Goal: Task Accomplishment & Management: Use online tool/utility

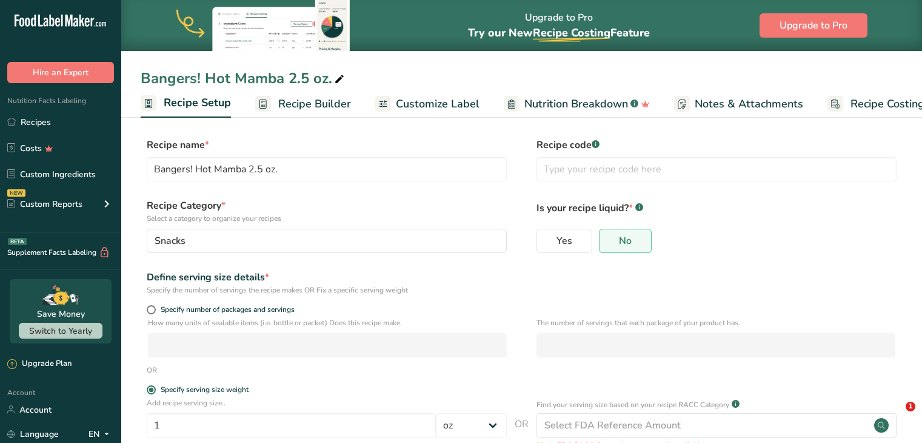
select select "5"
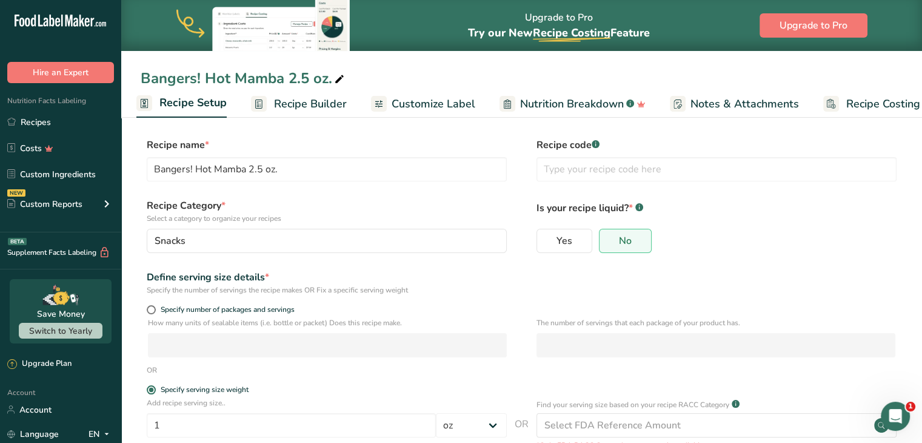
click at [335, 96] on span "Recipe Builder" at bounding box center [310, 104] width 73 height 16
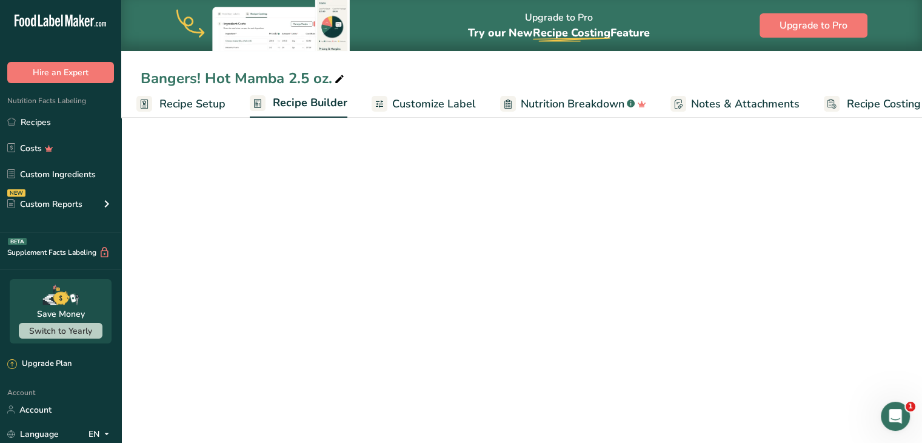
scroll to position [0, 33]
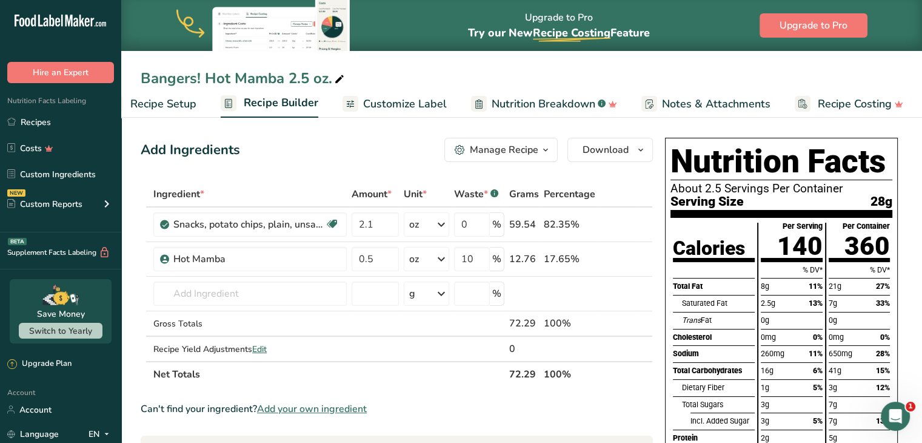
click at [388, 106] on span "Customize Label" at bounding box center [405, 104] width 84 height 16
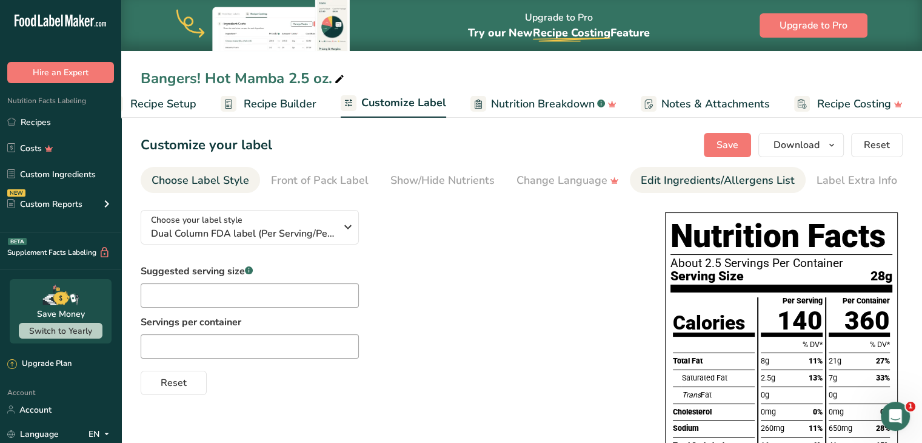
click at [769, 179] on div "Edit Ingredients/Allergens List" at bounding box center [718, 180] width 154 height 16
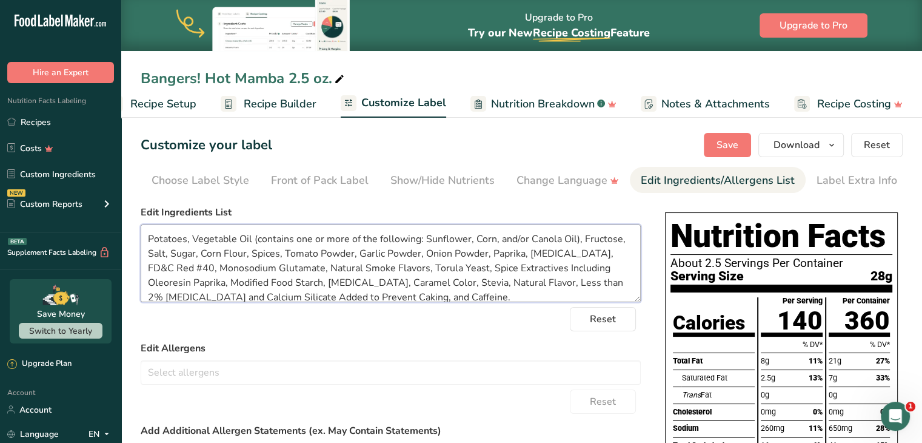
click at [426, 294] on textarea "Potatoes, Vegetable Oil (contains one or more of the following: Sunflower, Corn…" at bounding box center [391, 263] width 500 height 78
drag, startPoint x: 422, startPoint y: 294, endPoint x: 143, endPoint y: 216, distance: 289.5
click at [143, 216] on div "Edit Ingredients List Potatoes, Vegetable Oil (contains one or more of the foll…" at bounding box center [391, 253] width 500 height 97
click at [365, 208] on label "Edit Ingredients List" at bounding box center [391, 212] width 500 height 15
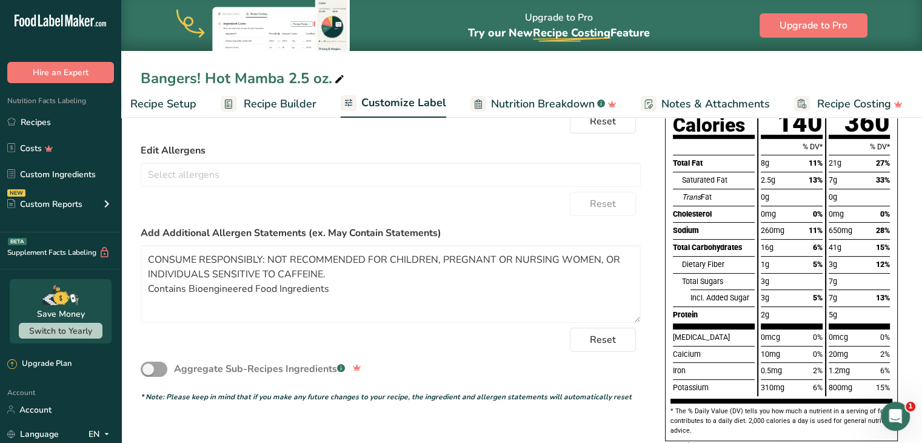
scroll to position [247, 0]
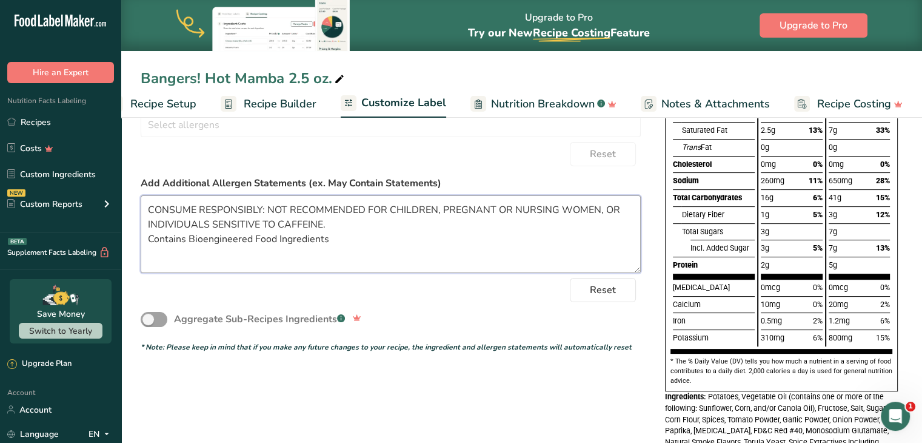
click at [334, 238] on textarea "CONSUME RESPONSIBLY: NOT RECOMMENDED FOR CHILDREN, PREGNANT OR NURSING WOMEN, O…" at bounding box center [391, 234] width 500 height 78
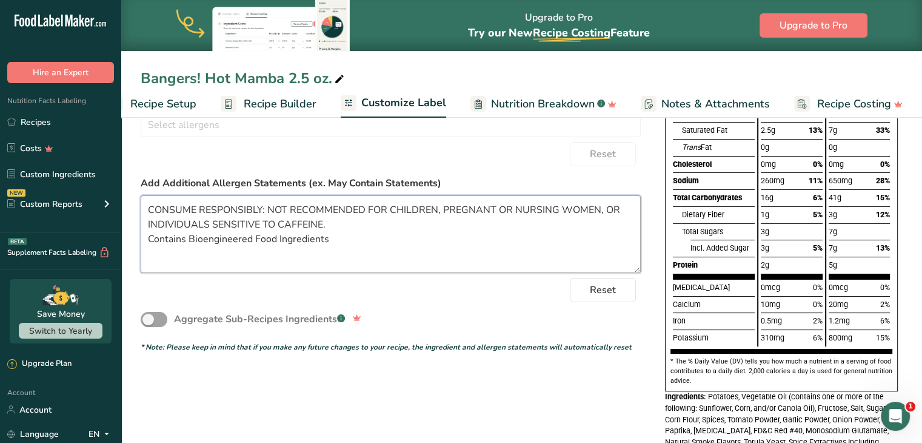
click at [327, 238] on textarea "CONSUME RESPONSIBLY: NOT RECOMMENDED FOR CHILDREN, PREGNANT OR NURSING WOMEN, O…" at bounding box center [391, 234] width 500 height 78
click at [331, 243] on textarea "CONSUME RESPONSIBLY: NOT RECOMMENDED FOR CHILDREN, PREGNANT OR NURSING WOMEN, O…" at bounding box center [391, 234] width 500 height 78
click at [264, 199] on textarea "CONSUME RESPONSIBLY: NOT RECOMMENDED FOR CHILDREN, PREGNANT OR NURSING WOMEN, O…" at bounding box center [391, 234] width 500 height 78
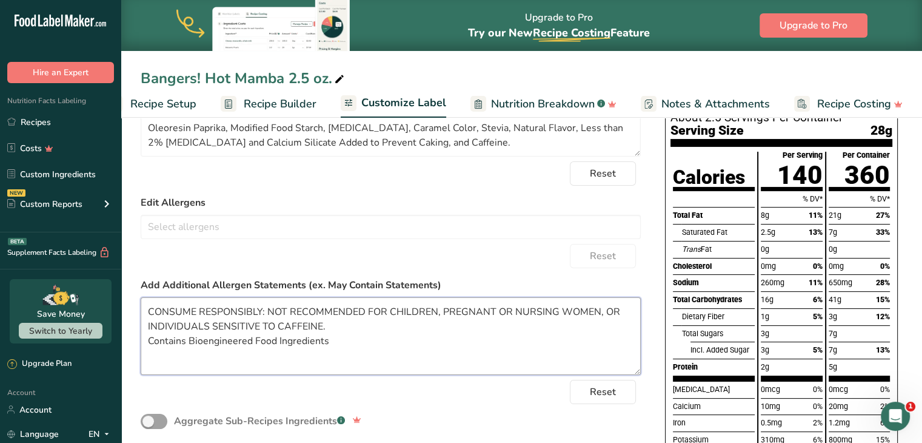
scroll to position [146, 0]
click at [75, 119] on link "Recipes" at bounding box center [60, 121] width 121 height 23
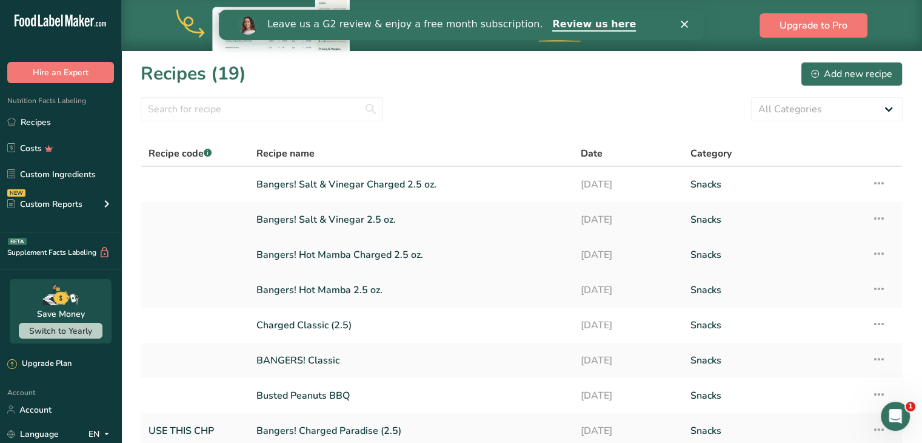
click at [327, 252] on link "Bangers! Hot Mamba Charged 2.5 oz." at bounding box center [411, 254] width 310 height 25
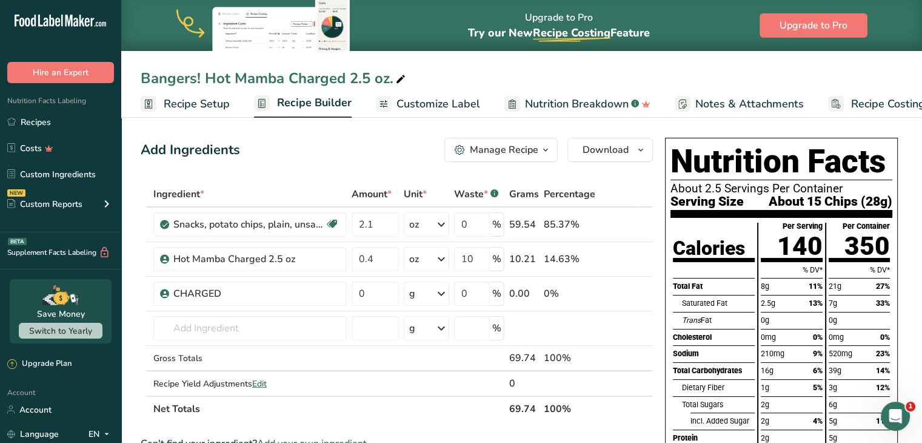
click at [318, 112] on link "Recipe Builder" at bounding box center [303, 103] width 98 height 29
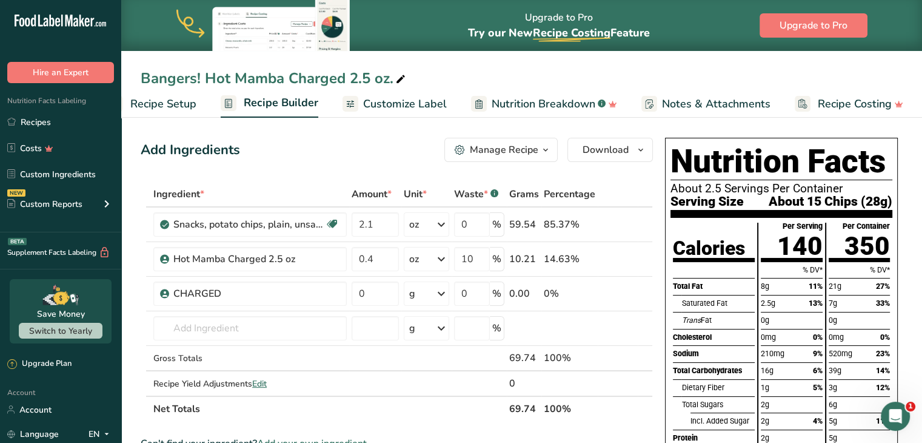
click at [397, 109] on span "Customize Label" at bounding box center [405, 104] width 84 height 16
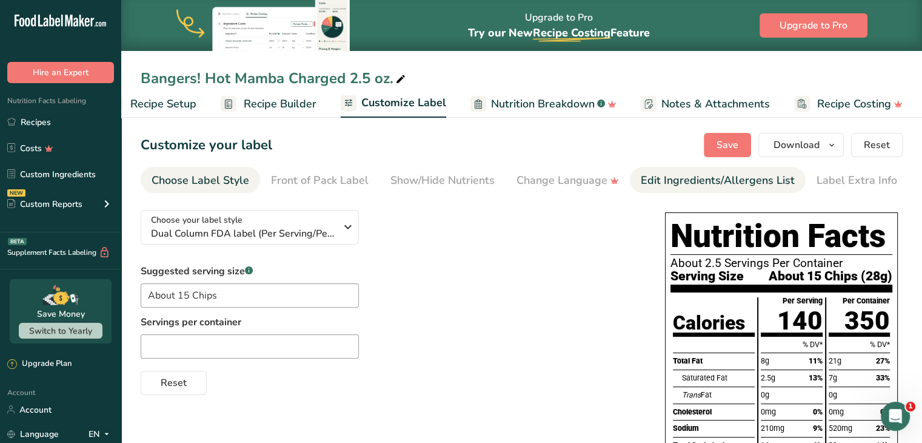
click at [677, 167] on link "Edit Ingredients/Allergens List" at bounding box center [718, 180] width 154 height 27
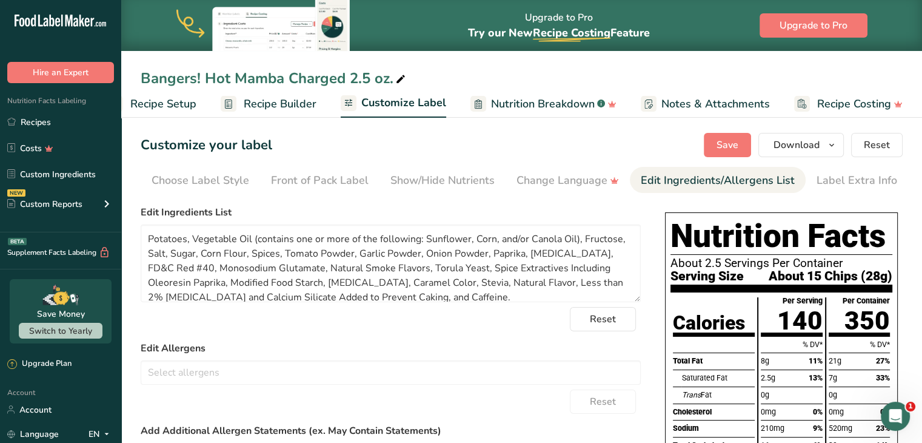
click at [673, 171] on link "Edit Ingredients/Allergens List" at bounding box center [718, 180] width 154 height 27
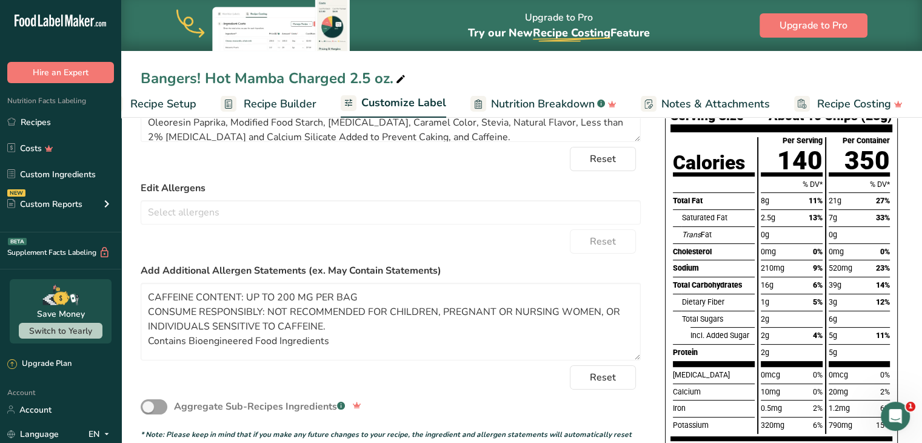
scroll to position [163, 0]
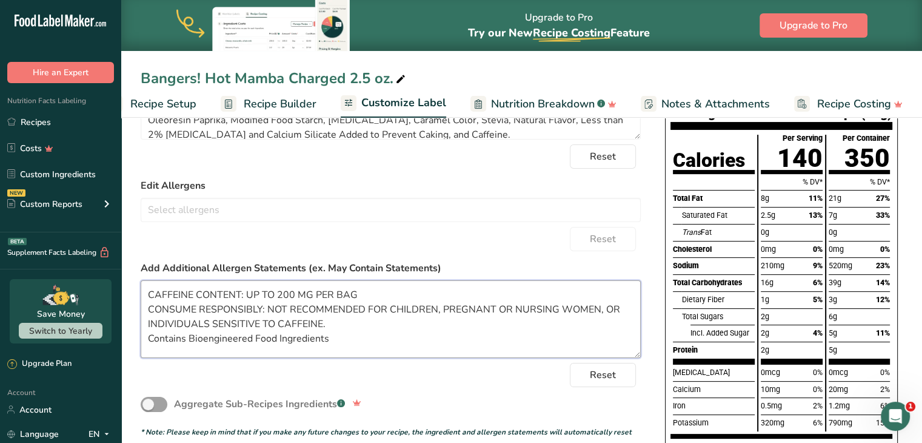
click at [344, 344] on textarea "CAFFEINE CONTENT: UP TO 200 MG PER BAG CONSUME RESPONSIBLY: NOT RECOMMENDED FOR…" at bounding box center [391, 319] width 500 height 78
drag, startPoint x: 340, startPoint y: 343, endPoint x: 124, endPoint y: 280, distance: 224.9
click at [124, 280] on section "Customize your label Save Download Choose what to show on your downloaded label…" at bounding box center [521, 324] width 801 height 746
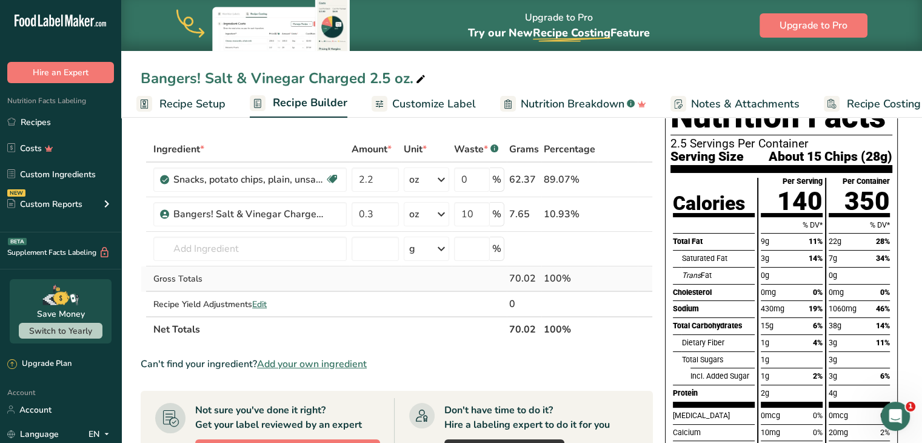
scroll to position [45, 0]
click at [378, 179] on input "2.2" at bounding box center [375, 179] width 47 height 24
click at [480, 215] on div "Ingredient * Amount * Unit * Waste * .a-a{fill:#347362;}.b-a{fill:#fff;} Grams …" at bounding box center [397, 239] width 512 height 206
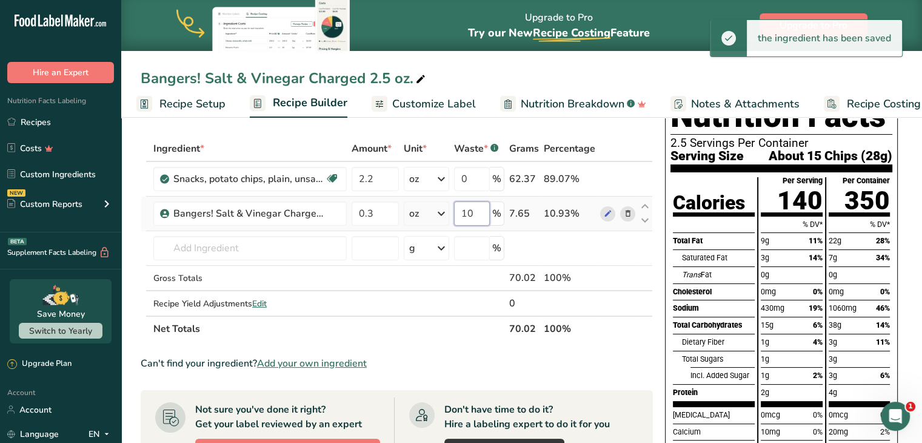
type input "1"
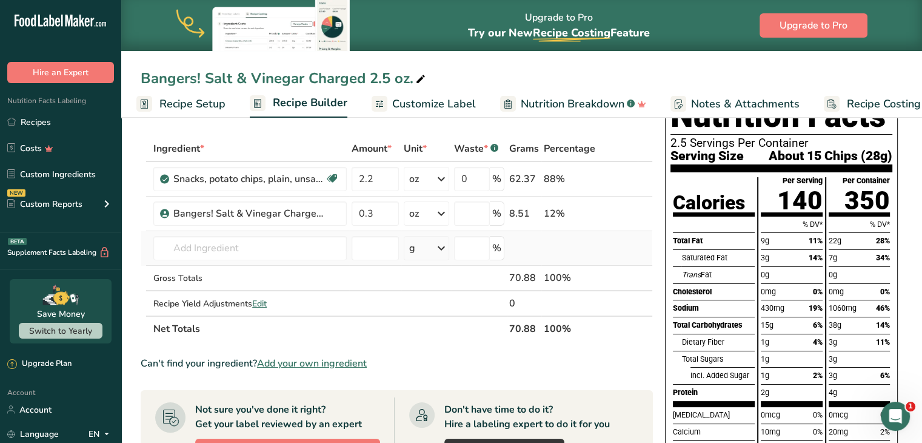
click at [609, 263] on div "Ingredient * Amount * Unit * Waste * .a-a{fill:#347362;}.b-a{fill:#fff;} Grams …" at bounding box center [397, 239] width 512 height 206
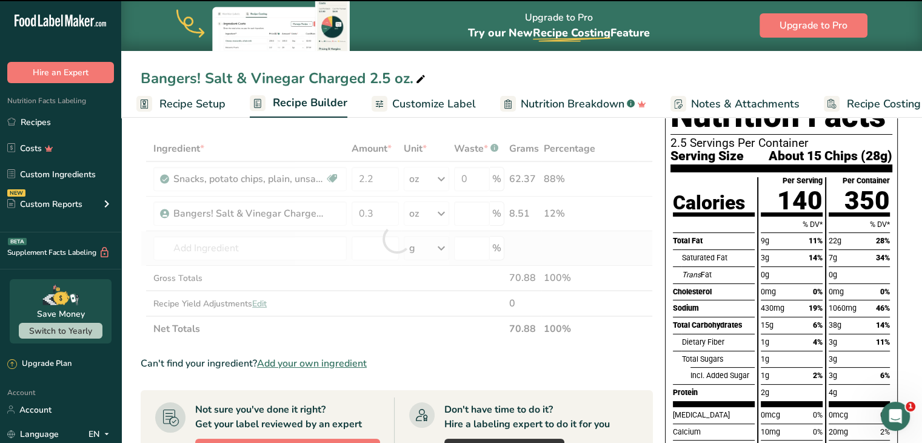
type input "0"
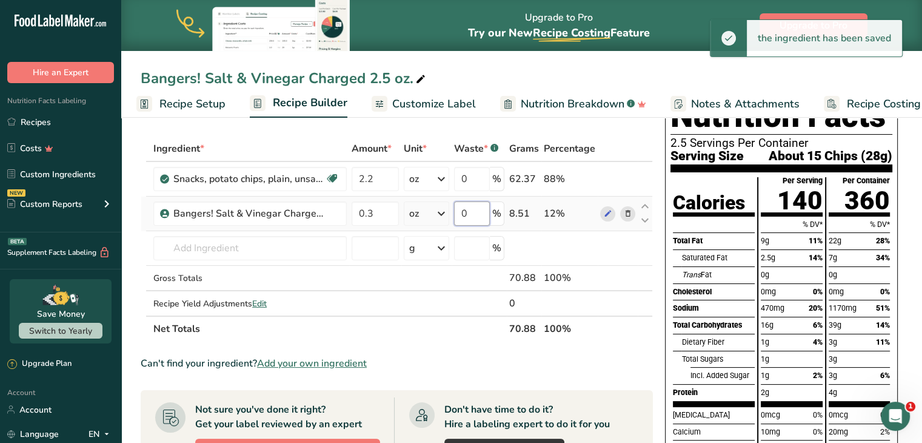
click at [469, 212] on input "0" at bounding box center [472, 213] width 36 height 24
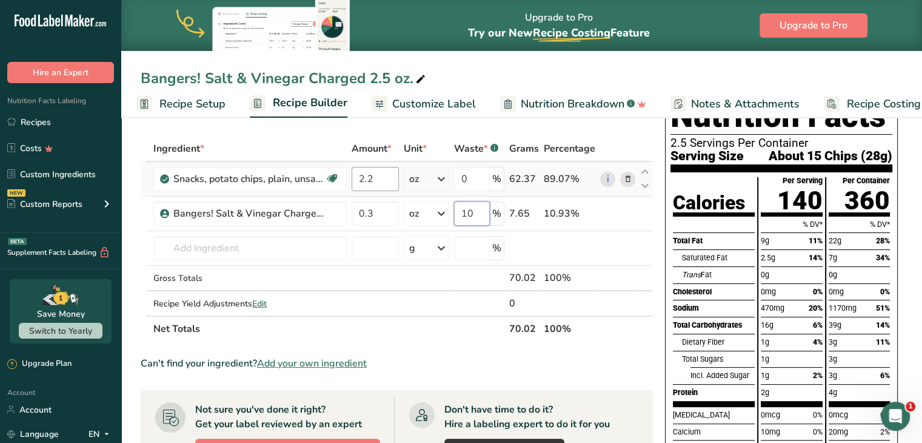
type input "10"
click at [381, 180] on div "Ingredient * Amount * Unit * Waste * .a-a{fill:#347362;}.b-a{fill:#fff;} Grams …" at bounding box center [397, 239] width 512 height 206
type input "2.3"
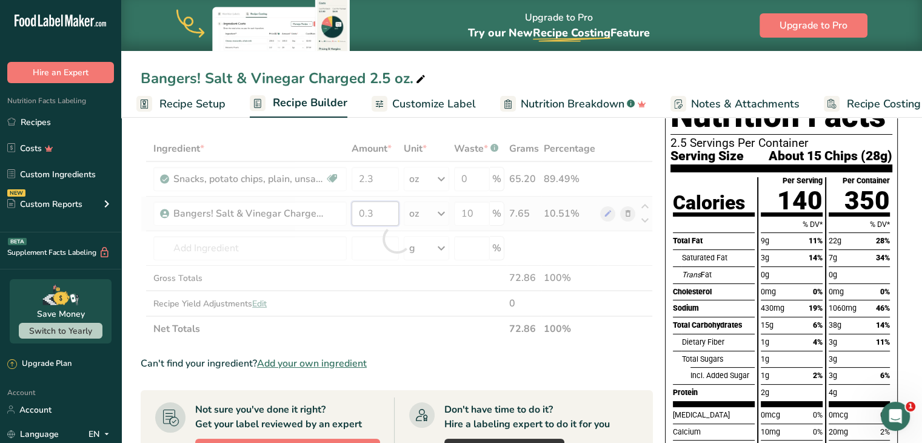
click at [379, 215] on div "Ingredient * Amount * Unit * Waste * .a-a{fill:#347362;}.b-a{fill:#fff;} Grams …" at bounding box center [397, 239] width 512 height 206
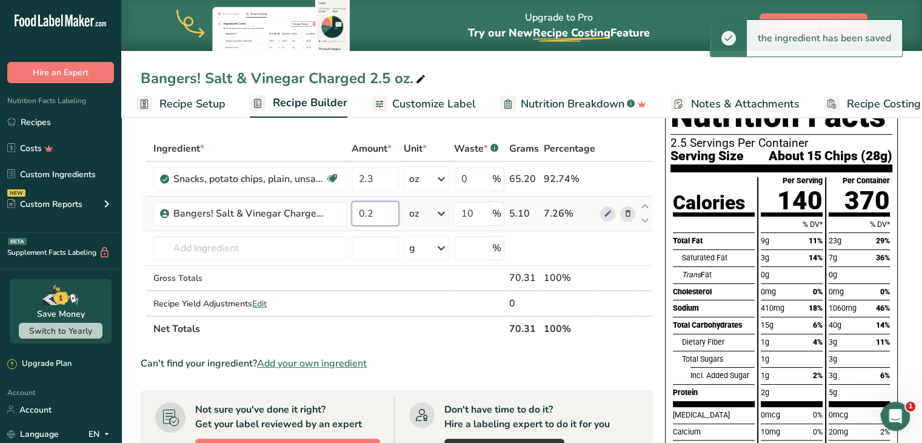
type input "0.2"
click at [387, 282] on div "Ingredient * Amount * Unit * Waste * .a-a{fill:#347362;}.b-a{fill:#fff;} Grams …" at bounding box center [397, 239] width 512 height 206
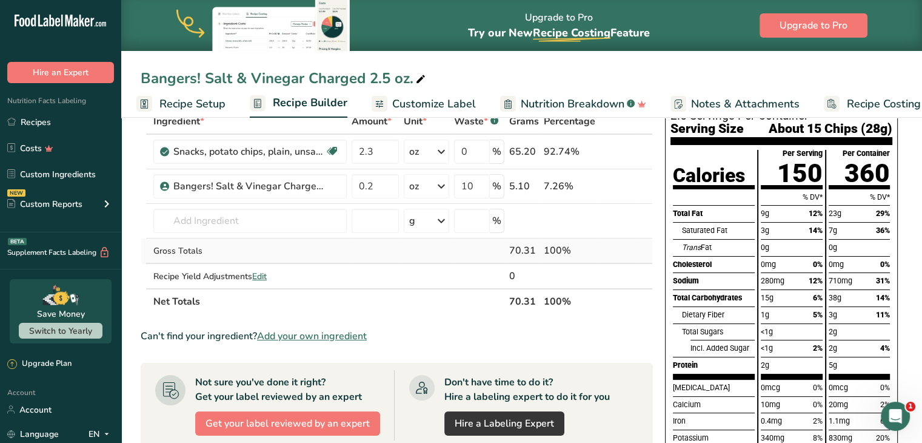
scroll to position [0, 0]
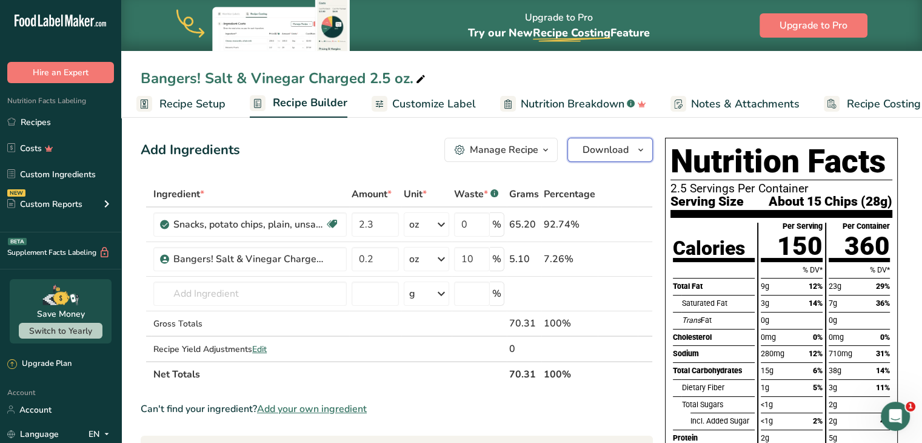
click at [614, 156] on span "Download" at bounding box center [606, 149] width 46 height 15
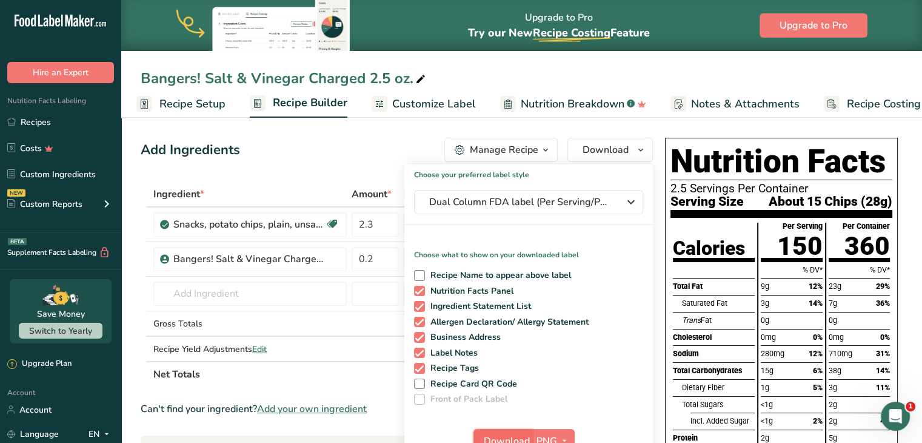
click at [508, 431] on button "Download" at bounding box center [503, 441] width 59 height 24
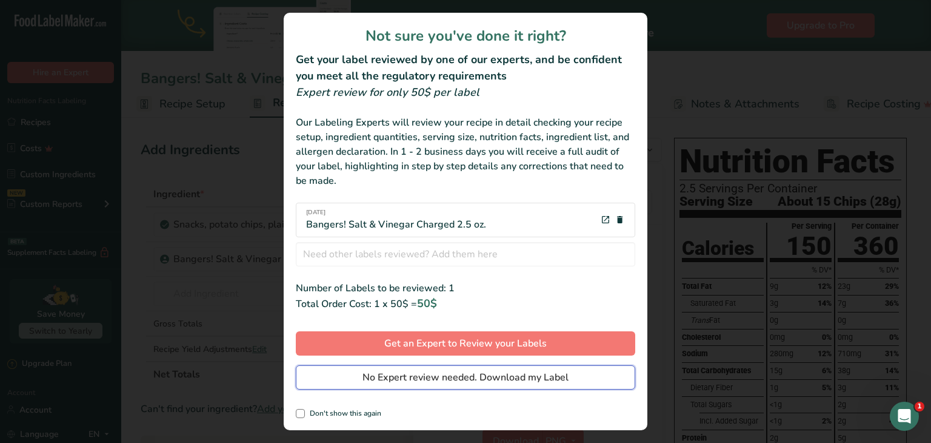
click at [501, 381] on span "No Expert review needed. Download my Label" at bounding box center [466, 377] width 206 height 15
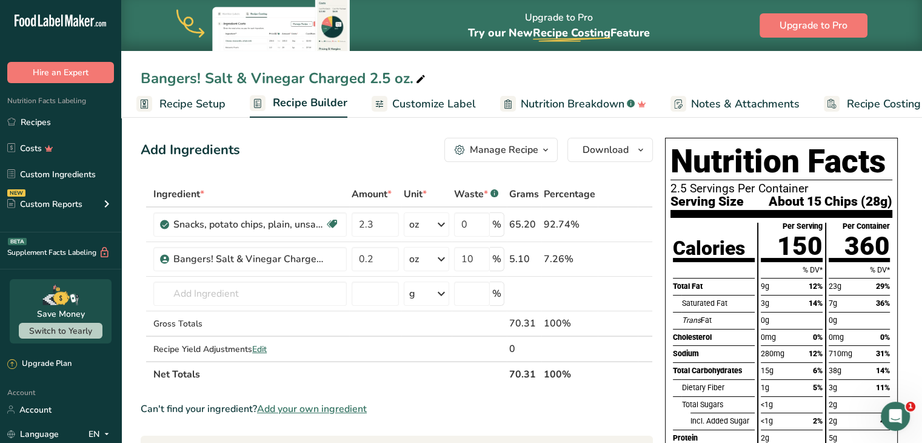
click at [444, 101] on span "Customize Label" at bounding box center [434, 104] width 84 height 16
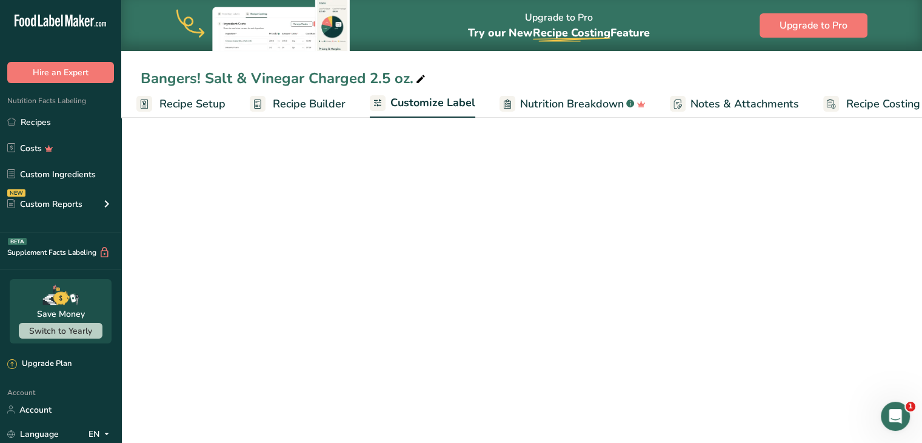
scroll to position [0, 33]
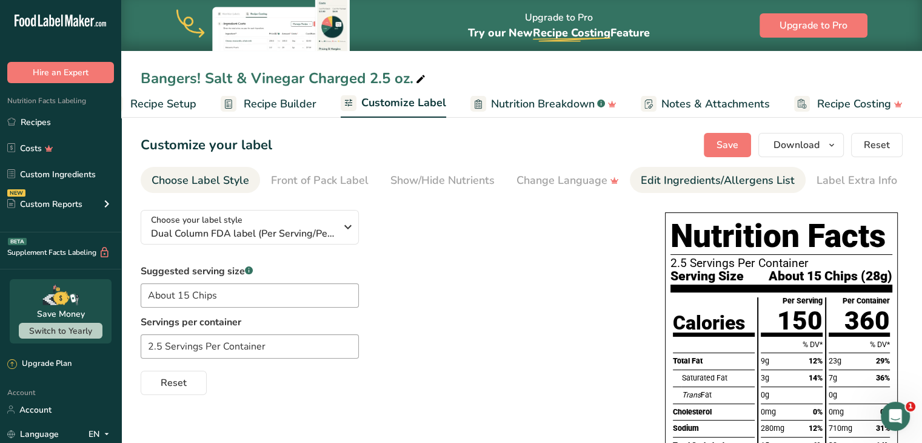
click at [650, 177] on div "Edit Ingredients/Allergens List" at bounding box center [718, 180] width 154 height 16
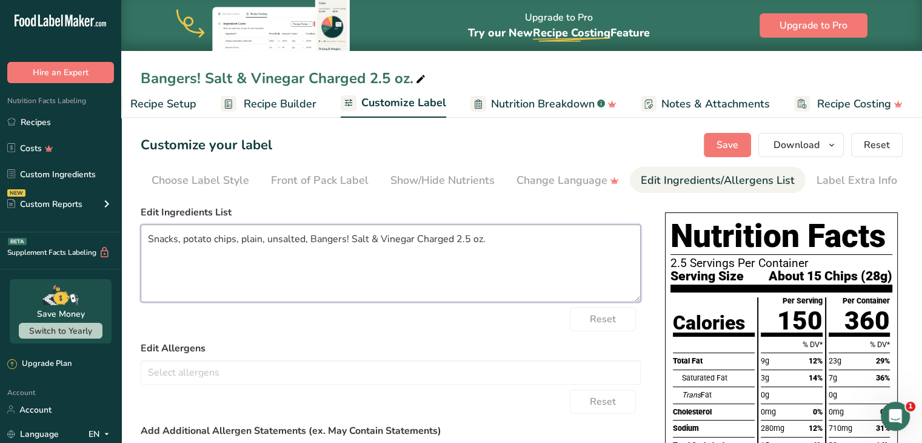
click at [340, 257] on textarea "Snacks, potato chips, plain, unsalted, Bangers! Salt & Vinegar Charged 2.5 oz." at bounding box center [391, 263] width 500 height 78
paste textarea "Potatoes, Vegetable Oil (contains one or more of the following: Sunflower, Avoc…"
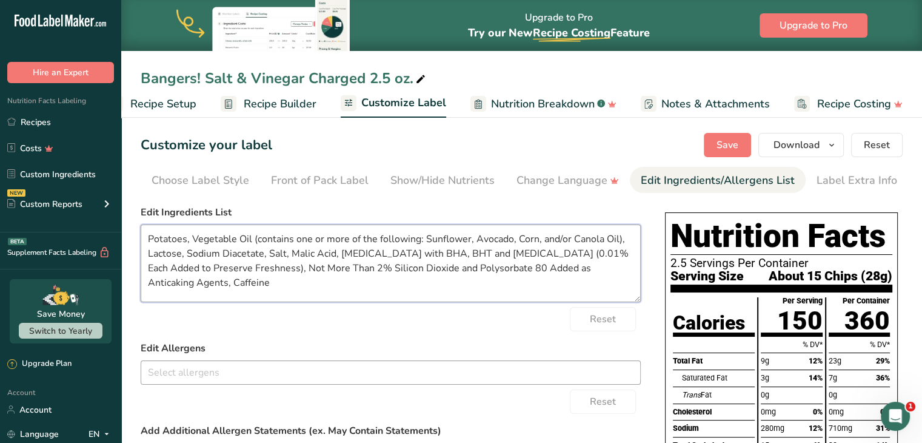
type textarea "Potatoes, Vegetable Oil (contains one or more of the following: Sunflower, Avoc…"
click at [248, 370] on input "text" at bounding box center [390, 372] width 499 height 19
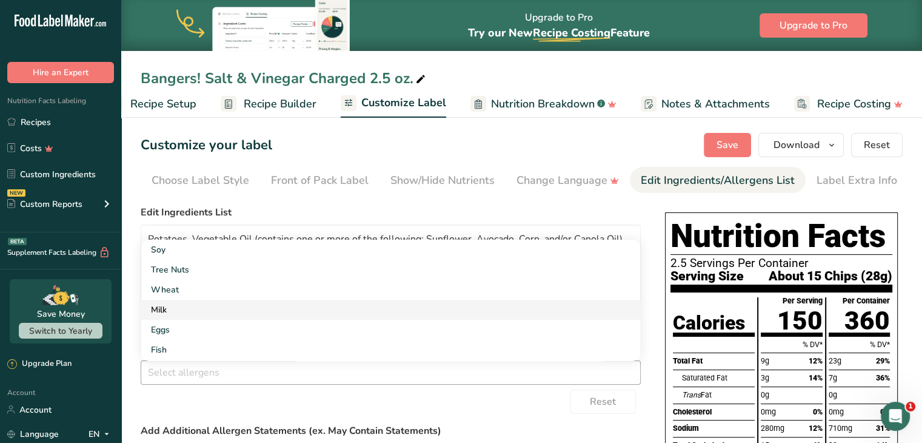
click at [203, 316] on link "Milk" at bounding box center [390, 310] width 499 height 20
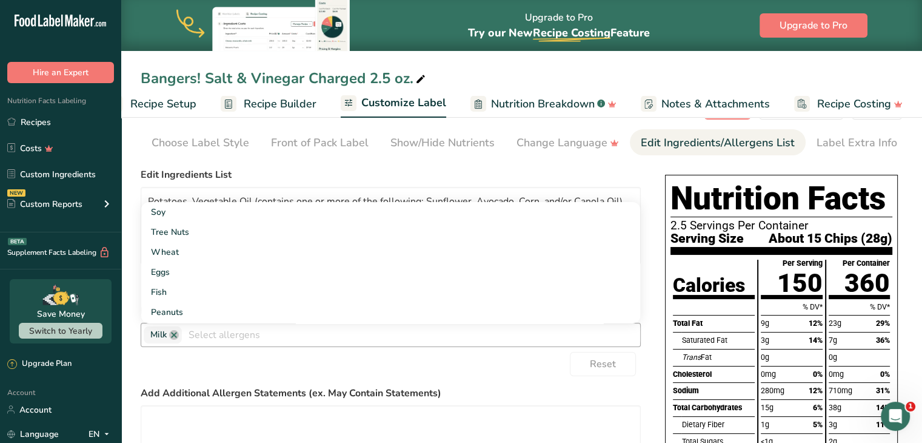
click at [198, 366] on div "Reset" at bounding box center [391, 364] width 500 height 24
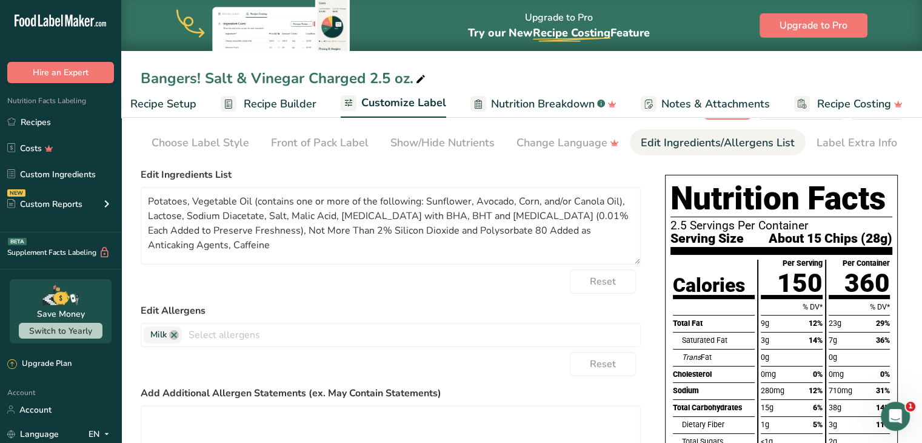
click at [218, 402] on div "Add Additional Allergen Statements (ex. May Contain Statements)" at bounding box center [391, 434] width 500 height 97
click at [218, 412] on textarea at bounding box center [391, 444] width 500 height 78
paste textarea "CAFFEINE CONTENT: UP TO 200 MG PER BAG CONSUME RESPONSIBLY: NOT RECOMMENDED FOR…"
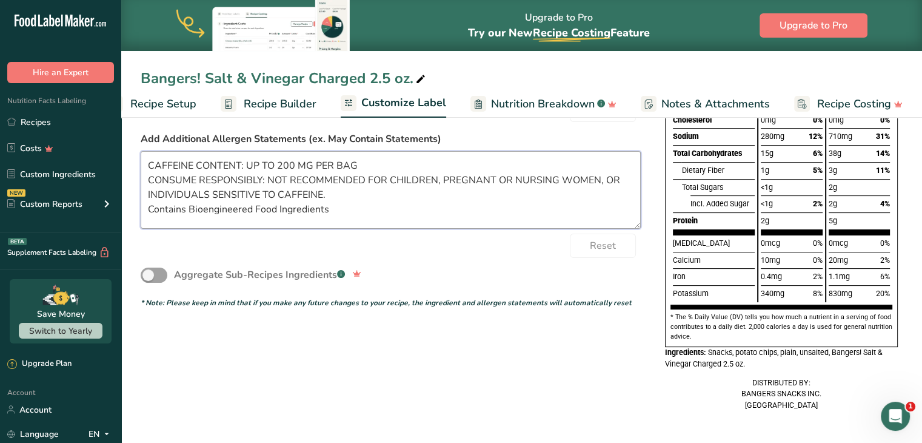
scroll to position [301, 0]
click at [354, 199] on textarea "CAFFEINE CONTENT: UP TO 200 MG PER BAG CONSUME RESPONSIBLY: NOT RECOMMENDED FOR…" at bounding box center [391, 190] width 500 height 78
drag, startPoint x: 346, startPoint y: 198, endPoint x: 148, endPoint y: 207, distance: 197.9
click at [148, 207] on textarea "CAFFEINE CONTENT: UP TO 200 MG PER BAG CONSUME RESPONSIBLY: NOT RECOMMENDED FOR…" at bounding box center [391, 190] width 500 height 78
type textarea "CAFFEINE CONTENT: UP TO 200 MG PER BAG CONSUME RESPONSIBLY: NOT RECOMMENDED FOR…"
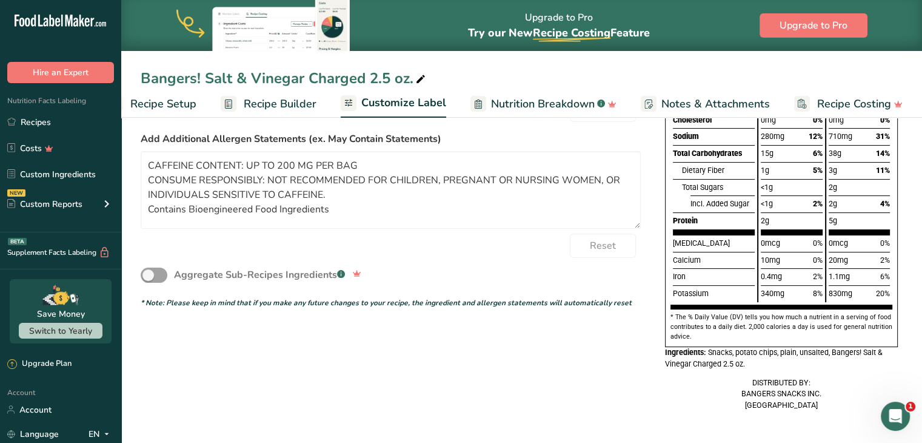
click at [461, 298] on div "Choose your label style Dual Column FDA label (Per Serving/Per Container) USA (…" at bounding box center [522, 165] width 762 height 515
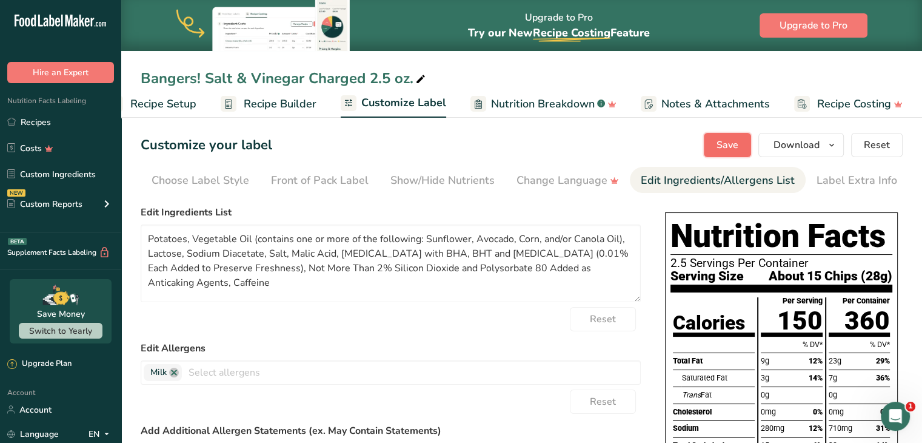
click at [734, 144] on span "Save" at bounding box center [728, 145] width 22 height 15
click at [818, 145] on span "Download" at bounding box center [797, 145] width 46 height 15
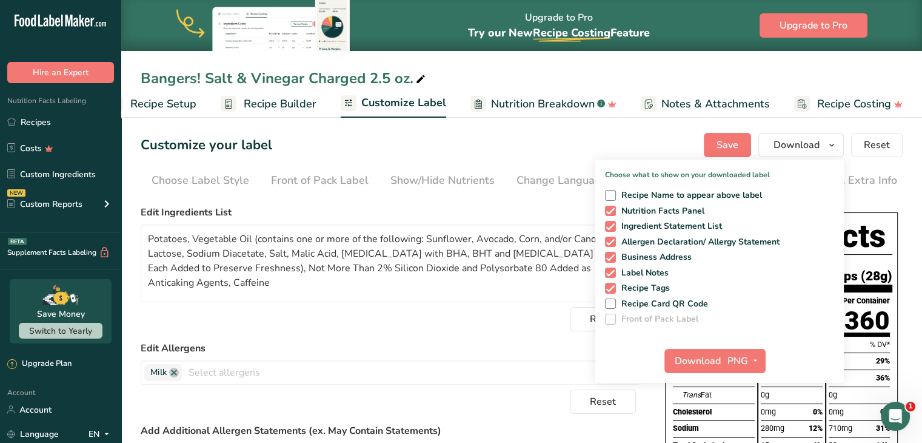
click at [565, 342] on label "Edit Allergens" at bounding box center [391, 348] width 500 height 15
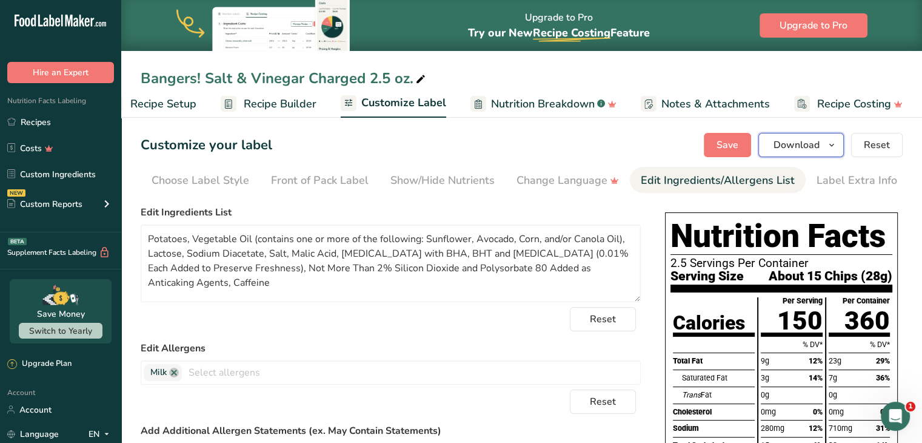
click at [803, 149] on span "Download" at bounding box center [797, 145] width 46 height 15
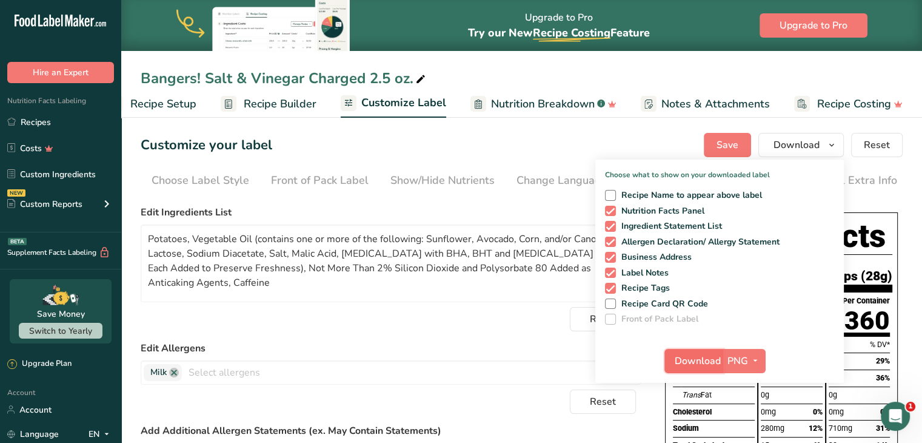
click at [684, 364] on span "Download" at bounding box center [698, 361] width 46 height 15
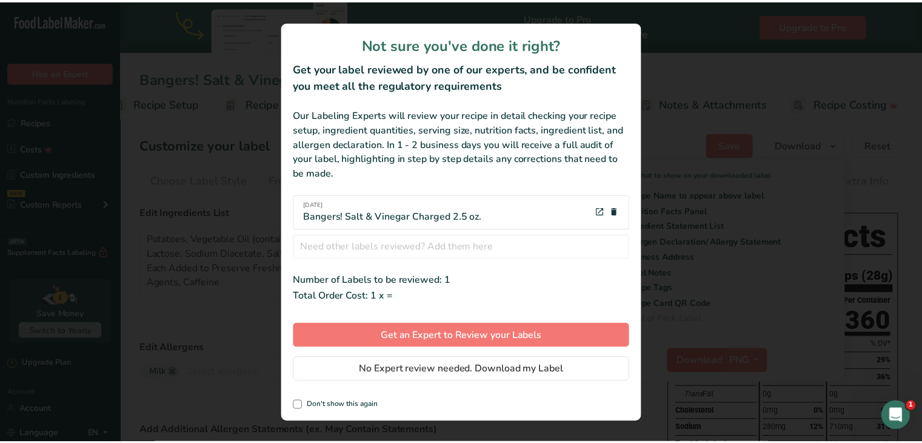
scroll to position [0, 24]
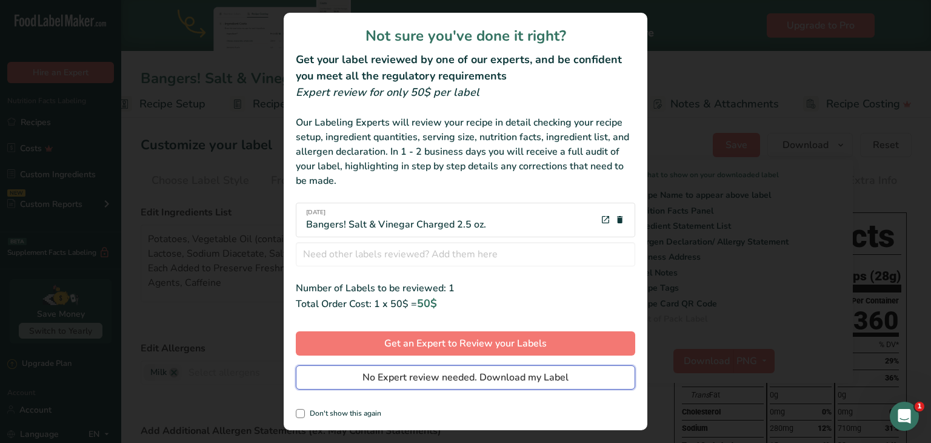
click at [550, 379] on span "No Expert review needed. Download my Label" at bounding box center [466, 377] width 206 height 15
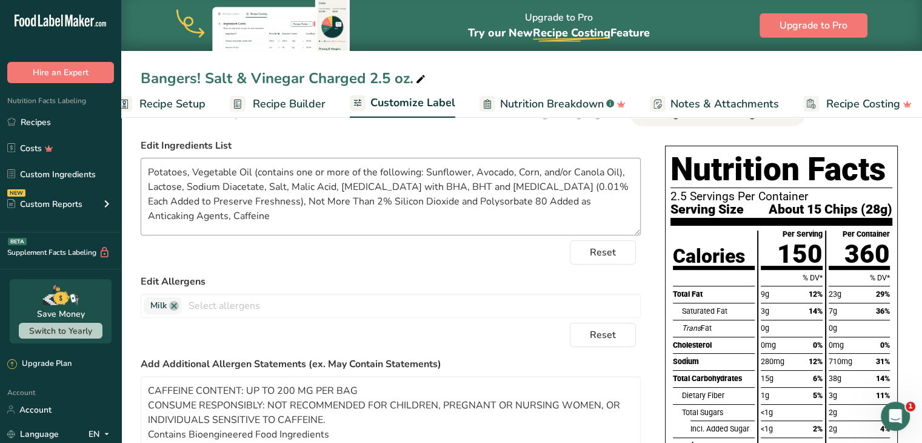
scroll to position [0, 0]
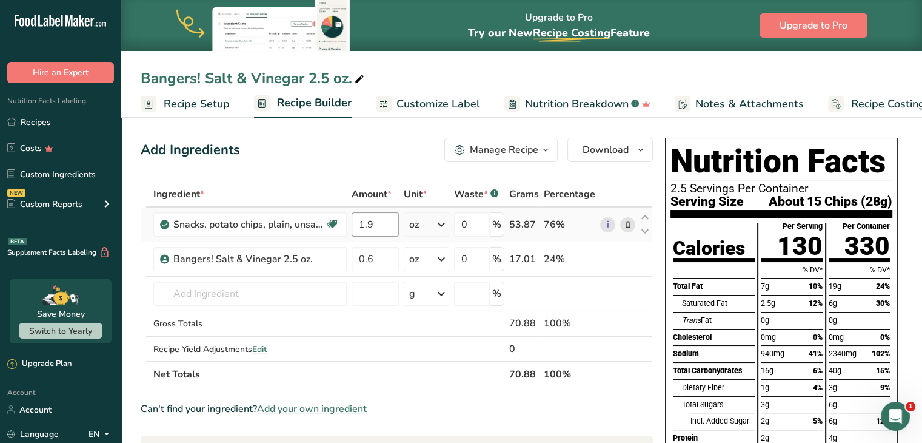
scroll to position [0, 4]
click at [379, 226] on input "1.9" at bounding box center [375, 224] width 47 height 24
type input "1"
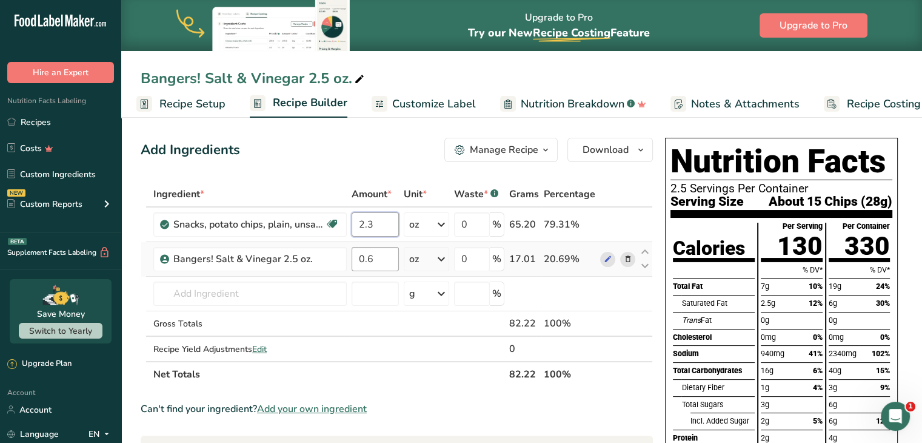
type input "2.3"
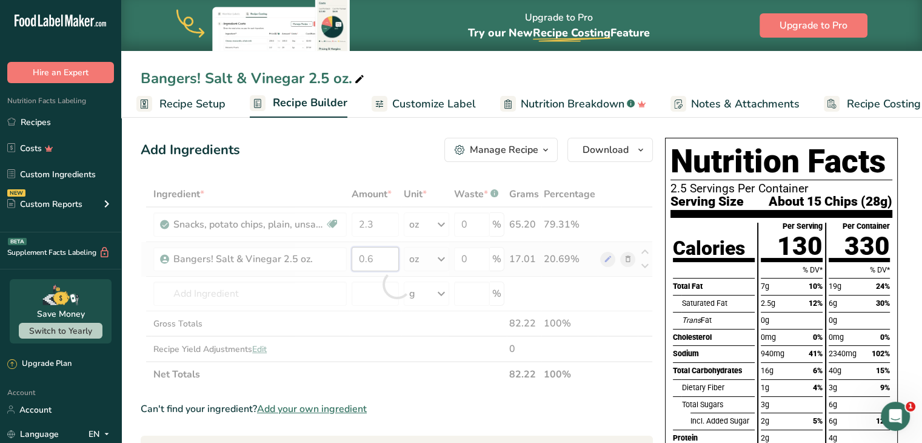
click at [380, 253] on div "Ingredient * Amount * Unit * Waste * .a-a{fill:#347362;}.b-a{fill:#fff;} Grams …" at bounding box center [397, 284] width 512 height 206
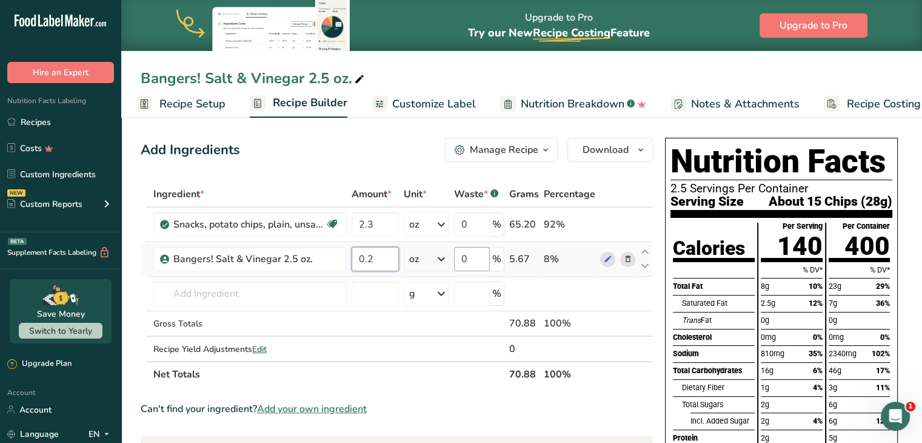
type input "0.2"
click at [474, 263] on div "Ingredient * Amount * Unit * Waste * .a-a{fill:#347362;}.b-a{fill:#fff;} Grams …" at bounding box center [397, 284] width 512 height 206
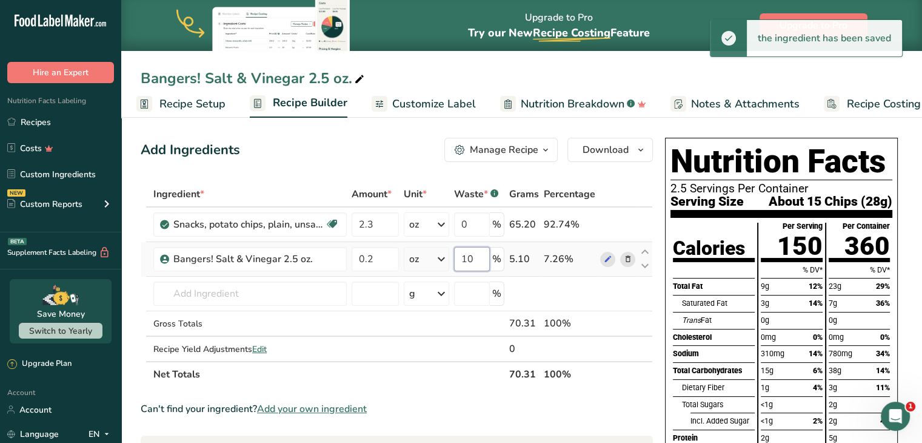
type input "10"
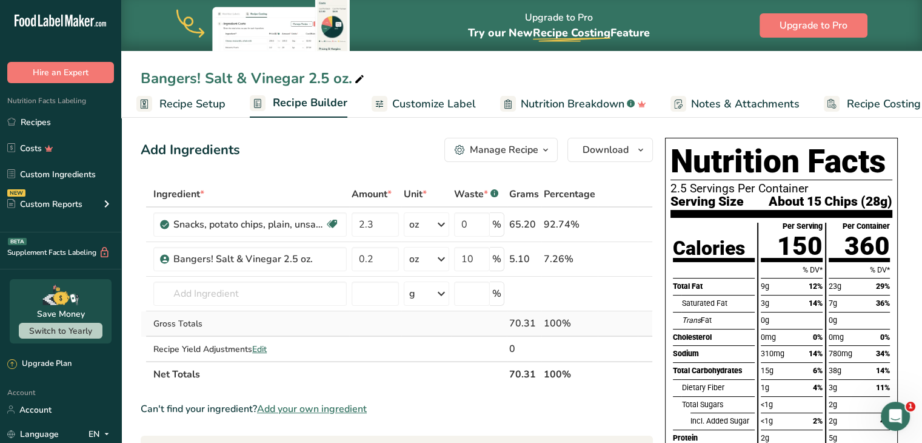
click at [472, 321] on div "Ingredient * Amount * Unit * Waste * .a-a{fill:#347362;}.b-a{fill:#fff;} Grams …" at bounding box center [397, 284] width 512 height 206
click at [638, 151] on icon "button" at bounding box center [641, 149] width 10 height 15
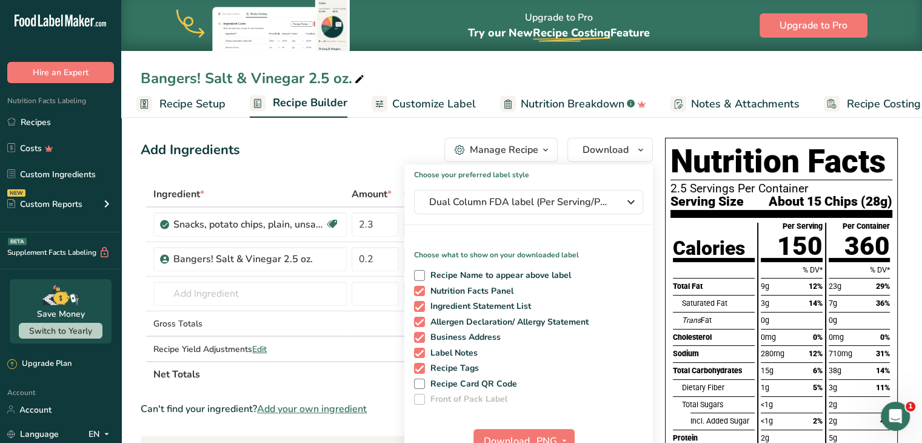
click at [692, 25] on div "Upgrade to Pro Try our New Recipe Costing .a-29{fill:none;stroke-linecap:round;…" at bounding box center [521, 25] width 801 height 51
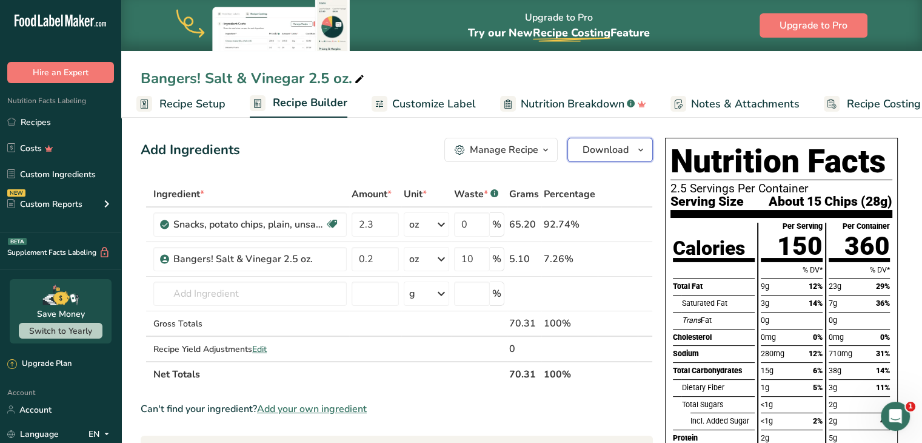
click at [637, 154] on icon "button" at bounding box center [641, 149] width 10 height 15
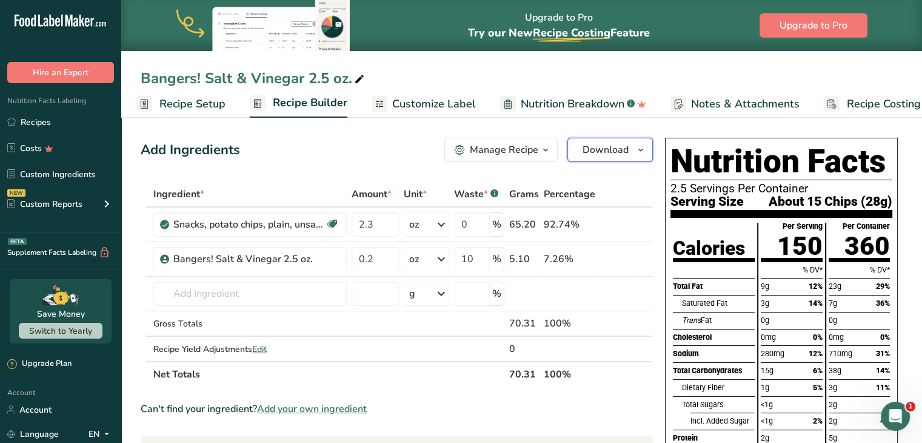
click at [640, 150] on icon "button" at bounding box center [641, 149] width 10 height 15
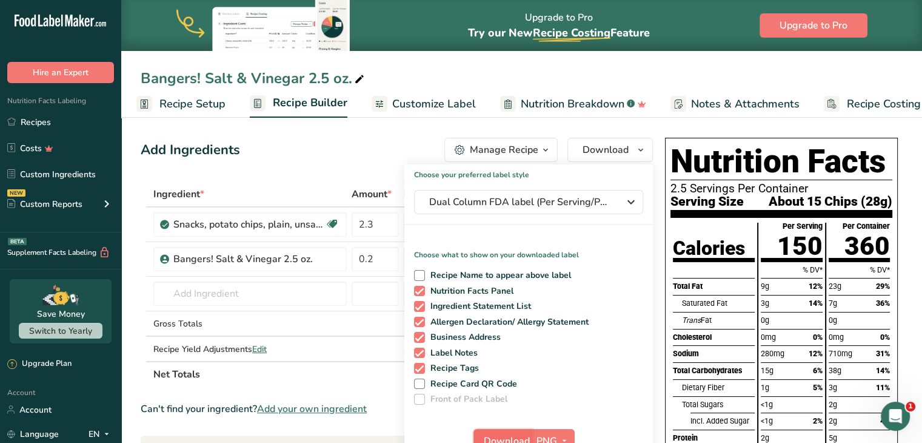
click at [501, 437] on span "Download" at bounding box center [507, 441] width 46 height 15
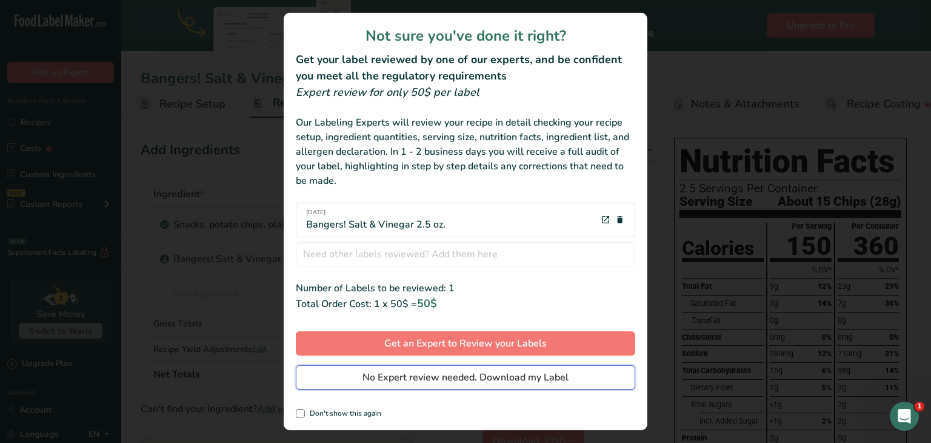
click at [483, 378] on span "No Expert review needed. Download my Label" at bounding box center [466, 377] width 206 height 15
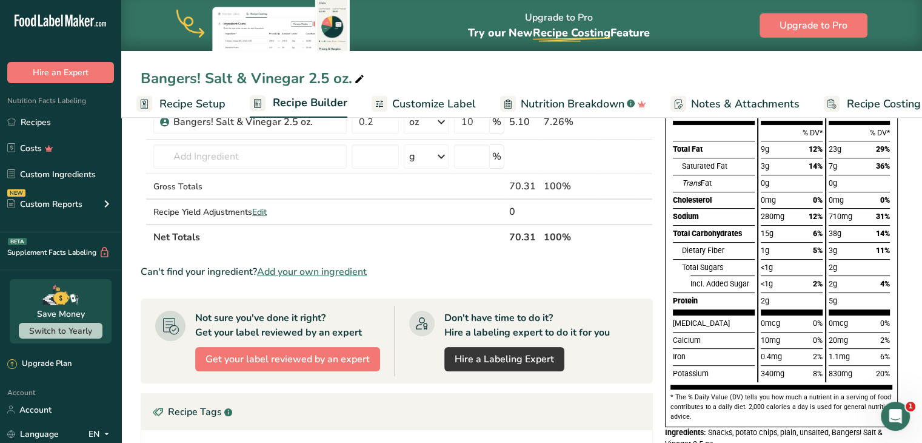
scroll to position [0, 0]
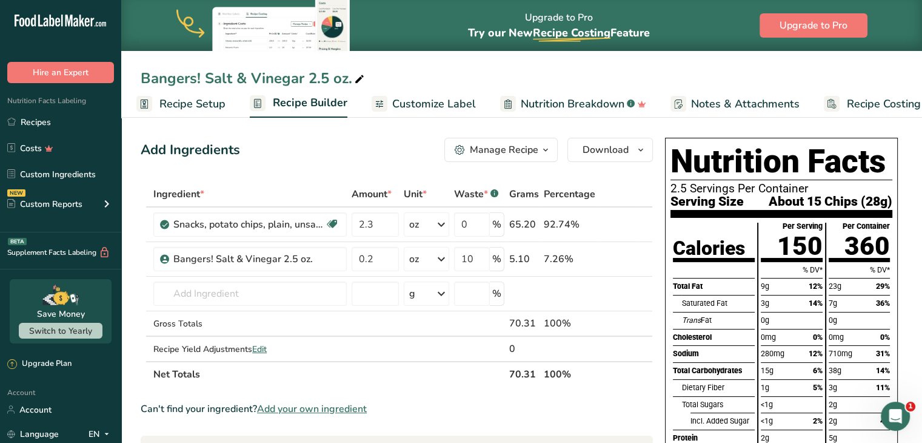
click at [421, 98] on span "Customize Label" at bounding box center [434, 104] width 84 height 16
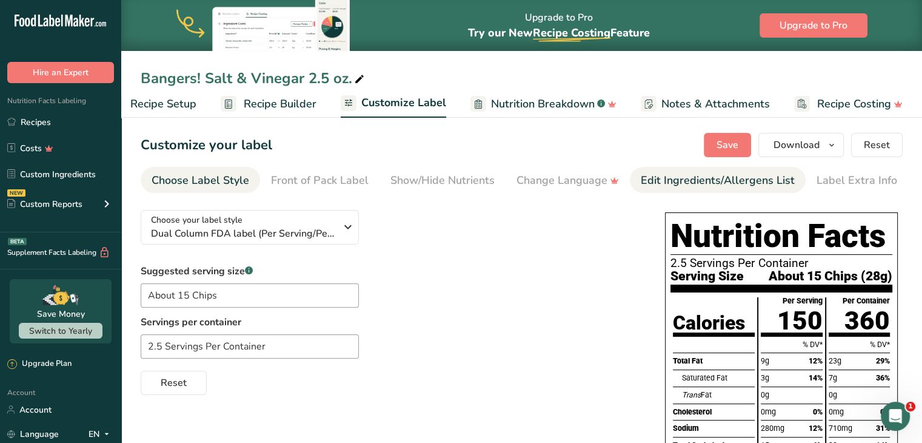
click at [685, 179] on div "Edit Ingredients/Allergens List" at bounding box center [718, 180] width 154 height 16
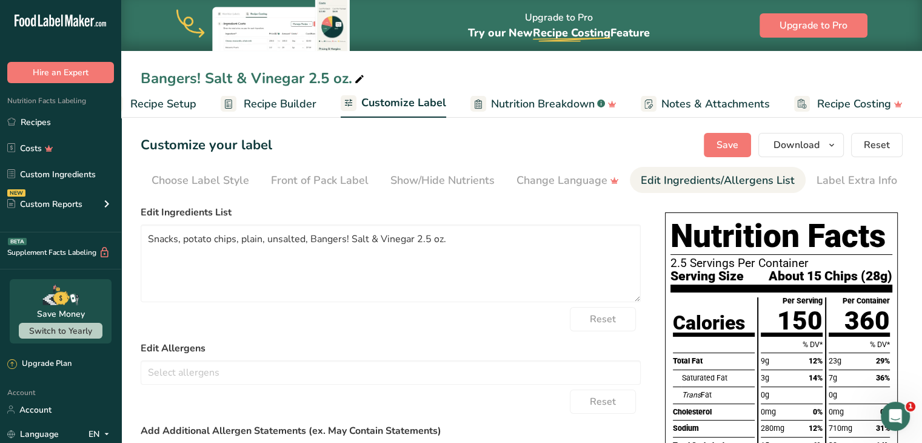
click at [688, 174] on div "Edit Ingredients/Allergens List" at bounding box center [718, 180] width 154 height 16
click at [443, 250] on textarea "Snacks, potato chips, plain, unsalted, Bangers! Salt & Vinegar 2.5 oz." at bounding box center [391, 263] width 500 height 78
click at [374, 238] on textarea "Snacks, potato chips, plain, unsalted, Bangers! Salt & Vinegar 2.5 oz." at bounding box center [391, 263] width 500 height 78
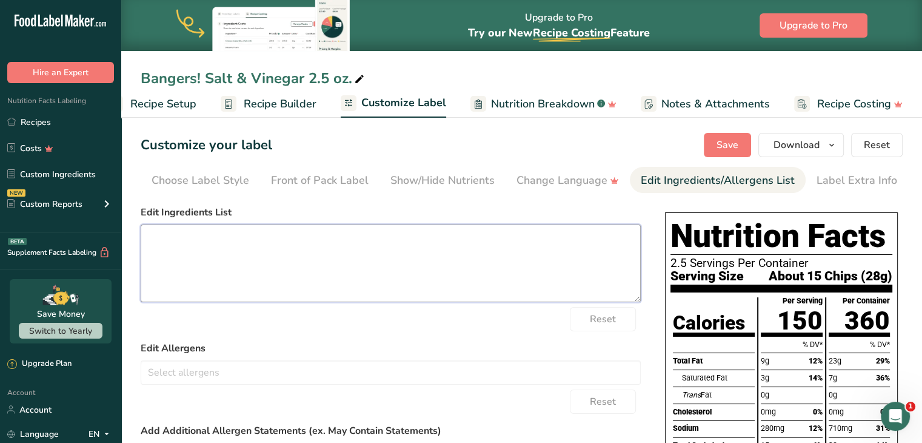
click at [295, 244] on textarea at bounding box center [391, 263] width 500 height 78
paste textarea "Potatoes, Vegetable Oil (contains one or more of the following: Sunflower, Corn…"
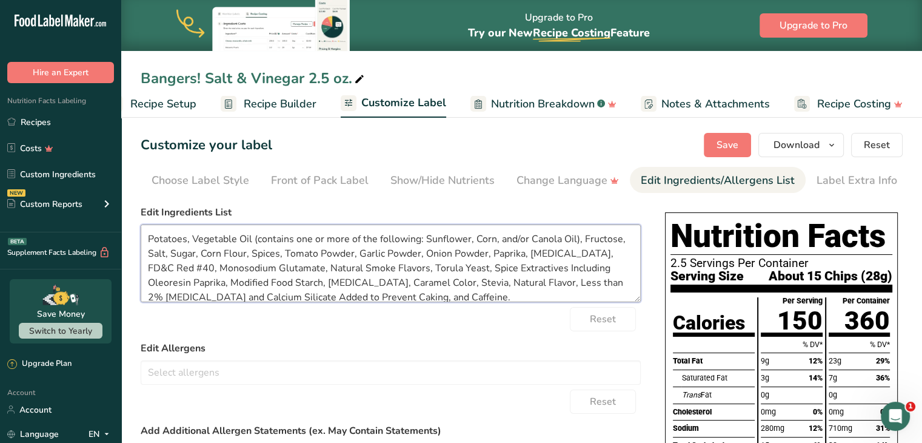
scroll to position [2, 0]
drag, startPoint x: 408, startPoint y: 297, endPoint x: 582, endPoint y: 241, distance: 182.7
click at [582, 241] on textarea "Potatoes, Vegetable Oil (contains one or more of the following: Sunflower, Corn…" at bounding box center [391, 263] width 500 height 78
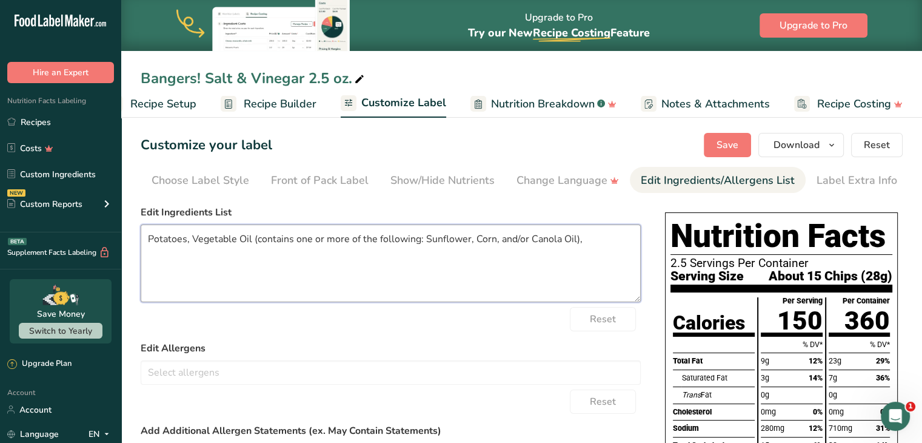
scroll to position [0, 0]
click at [473, 238] on textarea "Potatoes, Vegetable Oil (contains one or more of the following: Sunflower, Corn…" at bounding box center [391, 263] width 500 height 78
click at [490, 241] on textarea "Potatoes, Vegetable Oil (contains one or more of the following: Sunflower, Avac…" at bounding box center [391, 263] width 500 height 78
click at [572, 241] on textarea "Potatoes, Vegetable Oil (contains one or more of the following: Sunflower, Avoc…" at bounding box center [391, 263] width 500 height 78
click at [629, 241] on textarea "Potatoes, Vegetable Oil (contains one or more of the following: Sunflower, Avoc…" at bounding box center [391, 263] width 500 height 78
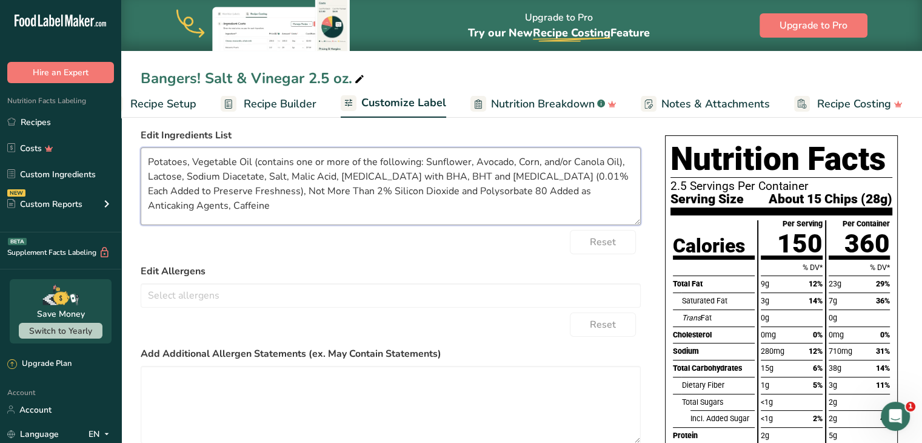
scroll to position [78, 0]
type textarea "Potatoes, Vegetable Oil (contains one or more of the following: Sunflower, Avoc…"
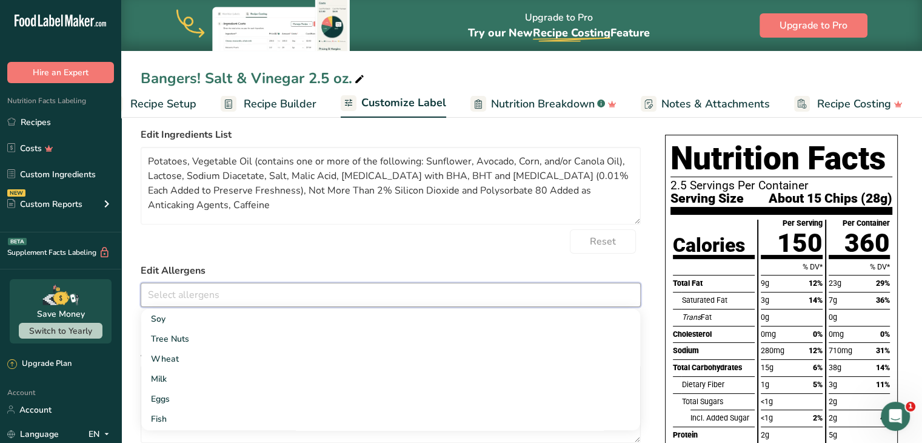
click at [232, 293] on input "text" at bounding box center [390, 294] width 499 height 19
click at [209, 379] on link "Milk" at bounding box center [390, 379] width 499 height 20
click at [186, 204] on textarea "Potatoes, Vegetable Oil (contains one or more of the following: Sunflower, Avoc…" at bounding box center [391, 186] width 500 height 78
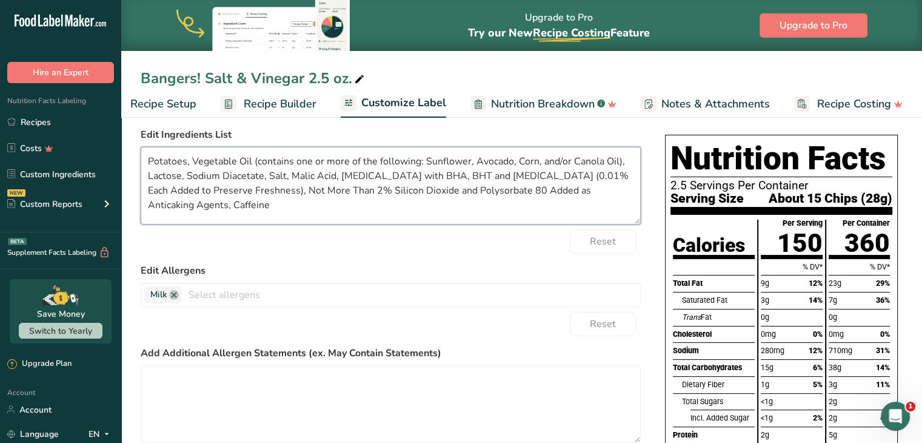
click at [186, 204] on textarea "Potatoes, Vegetable Oil (contains one or more of the following: Sunflower, Avoc…" at bounding box center [391, 186] width 500 height 78
click at [195, 384] on textarea at bounding box center [391, 404] width 500 height 78
paste textarea "Contains Bioengineered Food Ingredients"
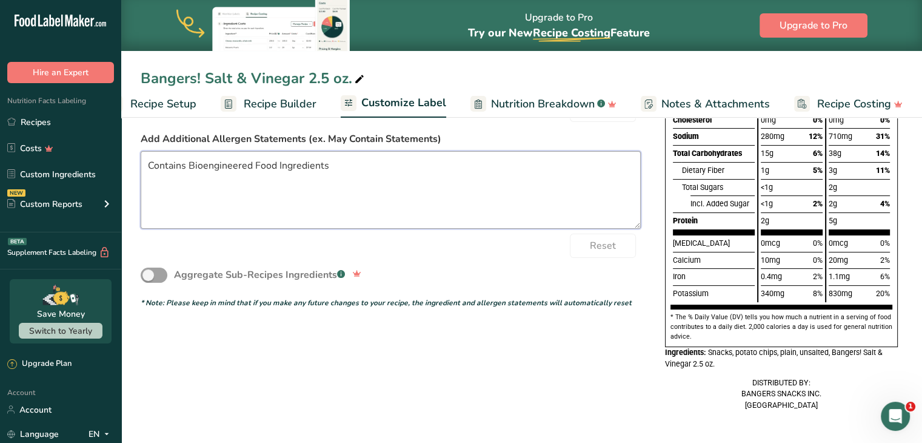
scroll to position [0, 0]
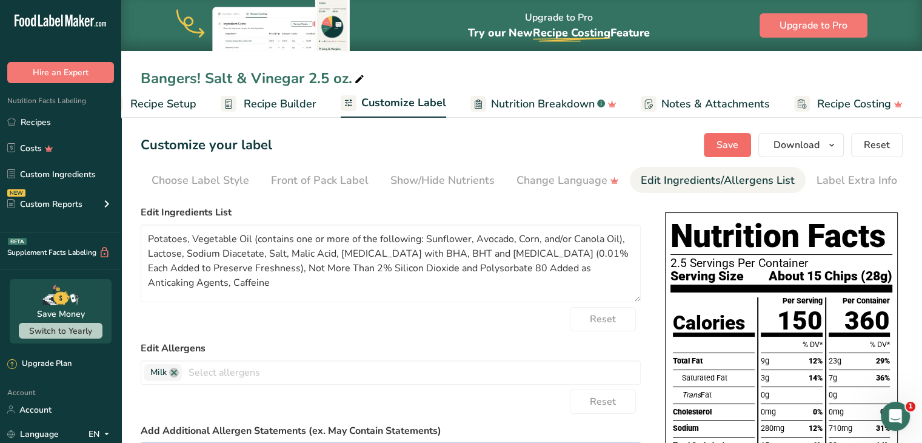
type textarea "Contains Bioengineered Food Ingredients"
click at [745, 147] on button "Save" at bounding box center [727, 145] width 47 height 24
click at [733, 149] on span "Save" at bounding box center [728, 145] width 22 height 15
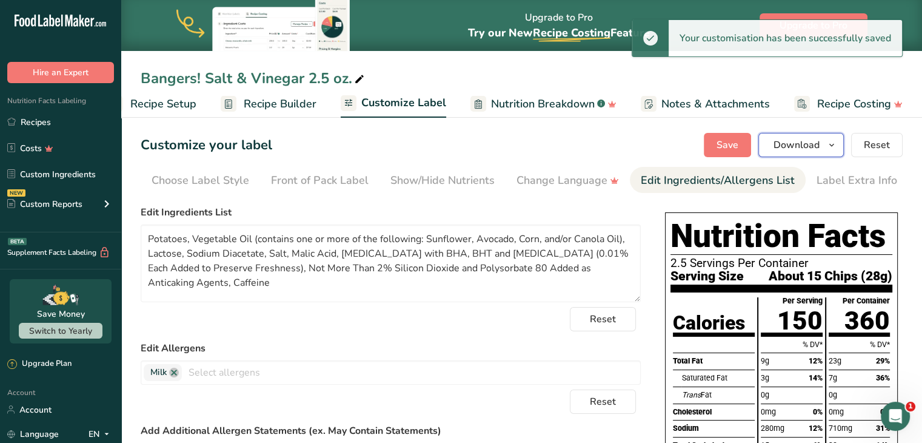
click at [829, 147] on icon "button" at bounding box center [832, 145] width 10 height 15
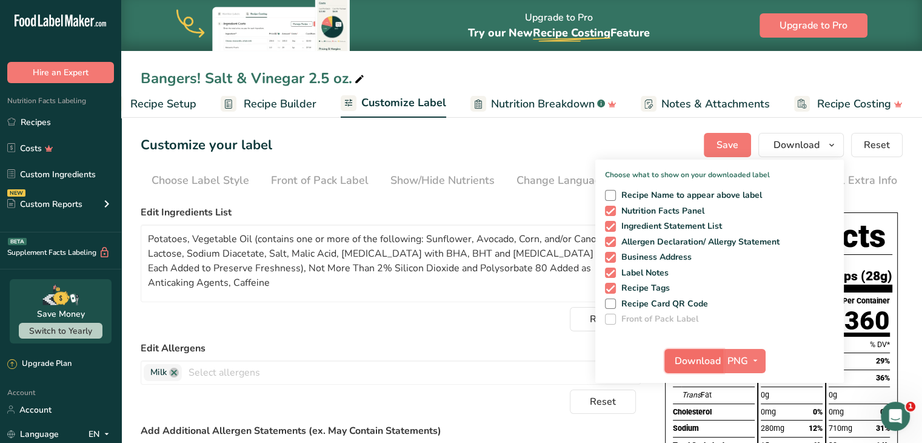
click at [691, 354] on span "Download" at bounding box center [698, 361] width 46 height 15
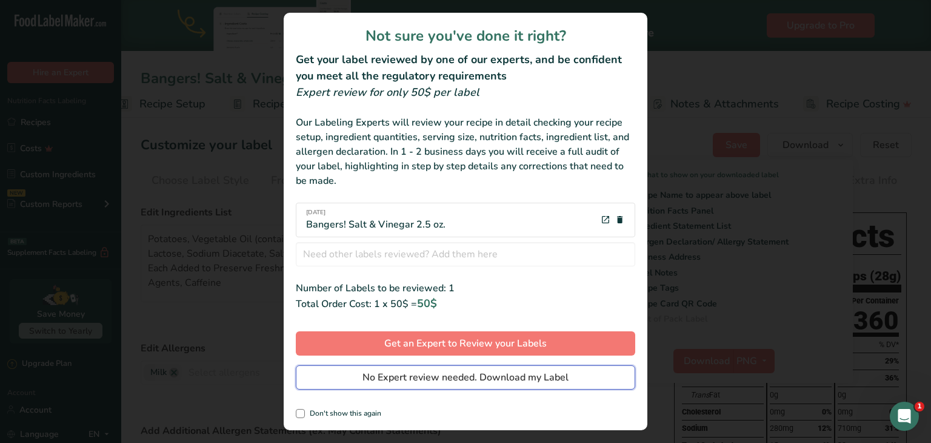
click at [473, 379] on span "No Expert review needed. Download my Label" at bounding box center [466, 377] width 206 height 15
